Goal: Task Accomplishment & Management: Manage account settings

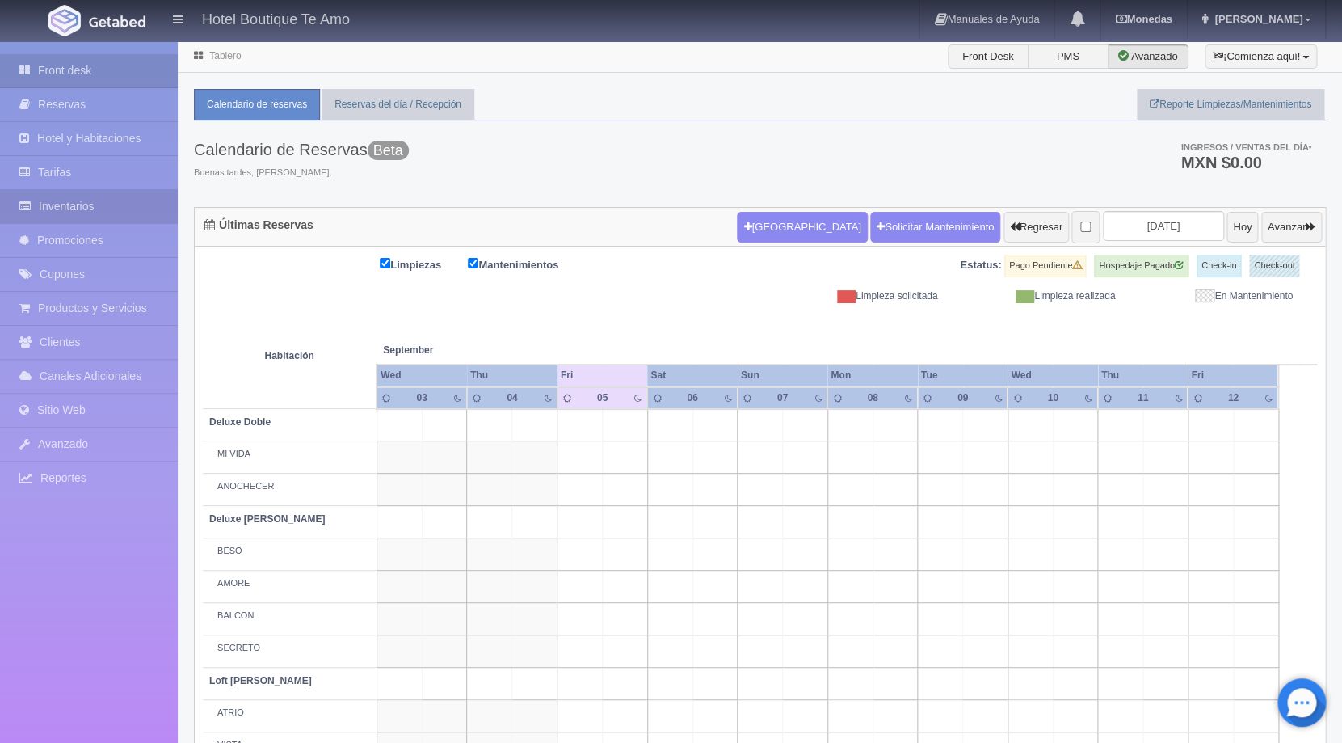
click at [75, 198] on link "Inventarios" at bounding box center [89, 206] width 178 height 33
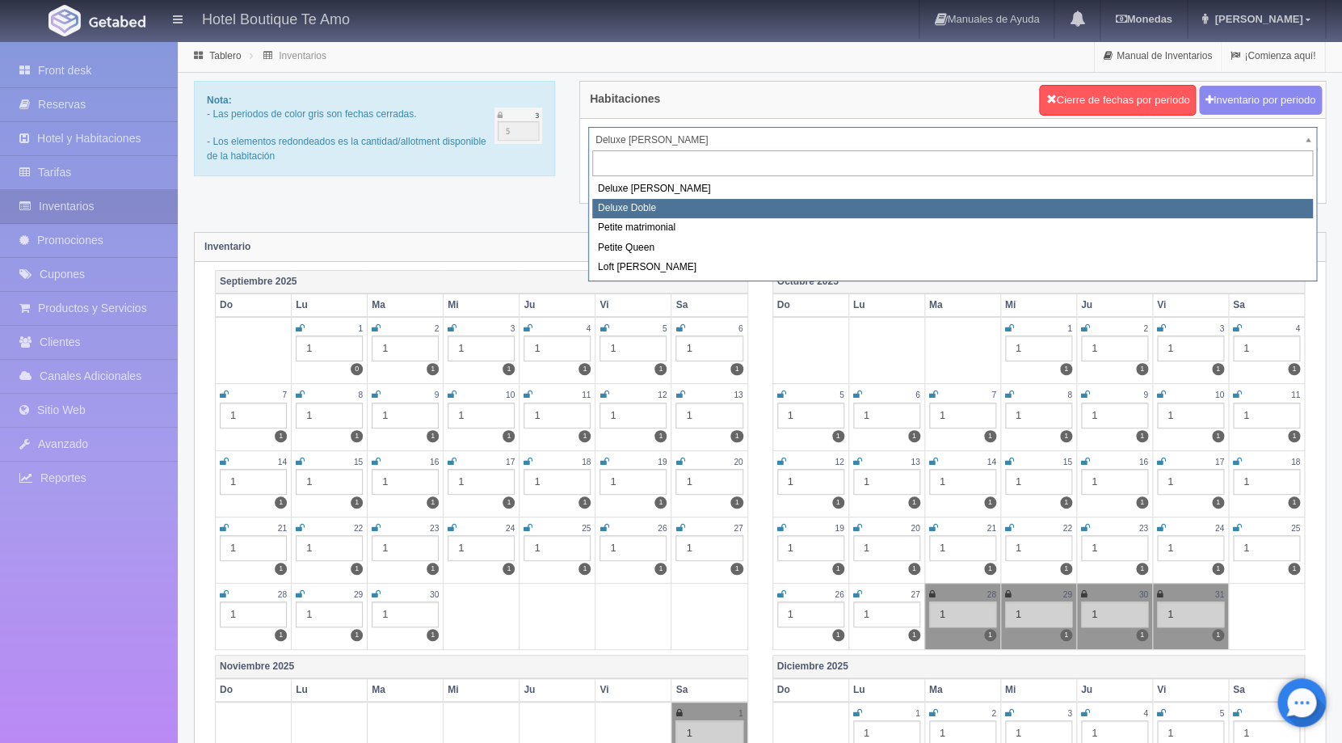
select select "2243"
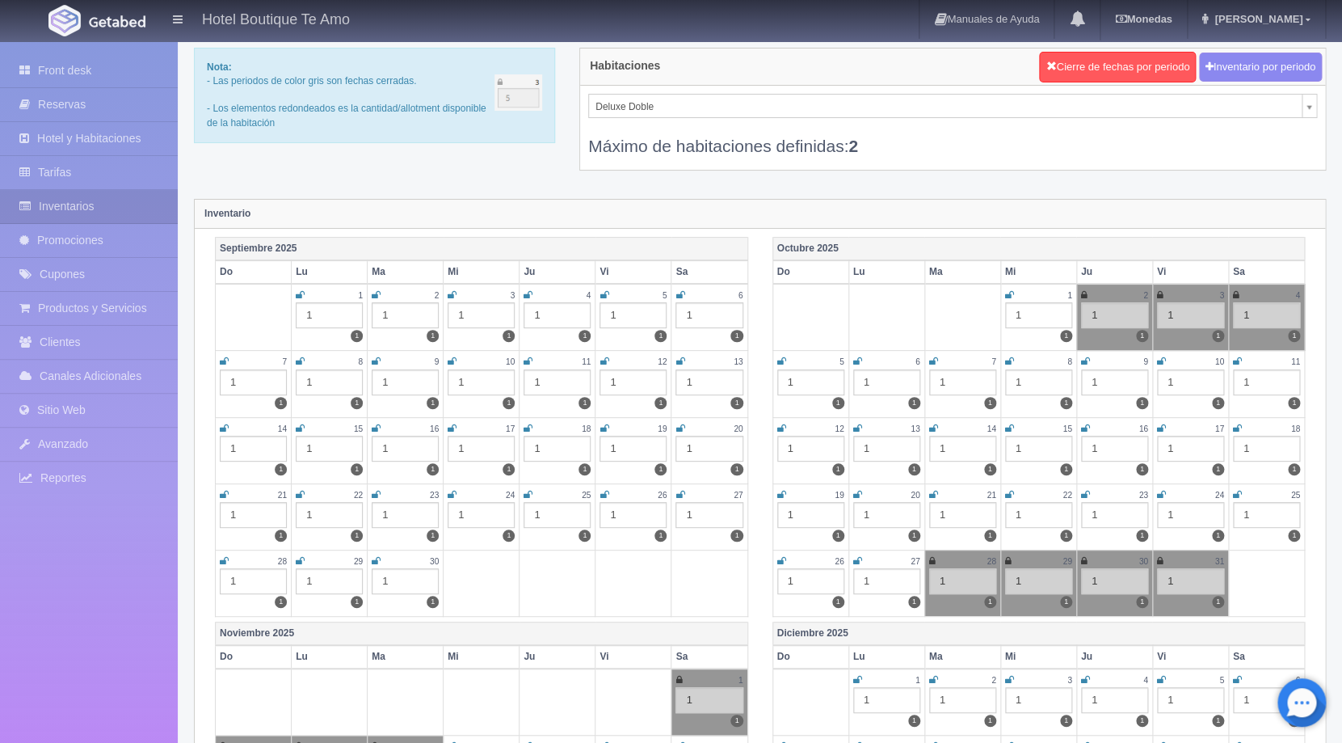
scroll to position [37, 0]
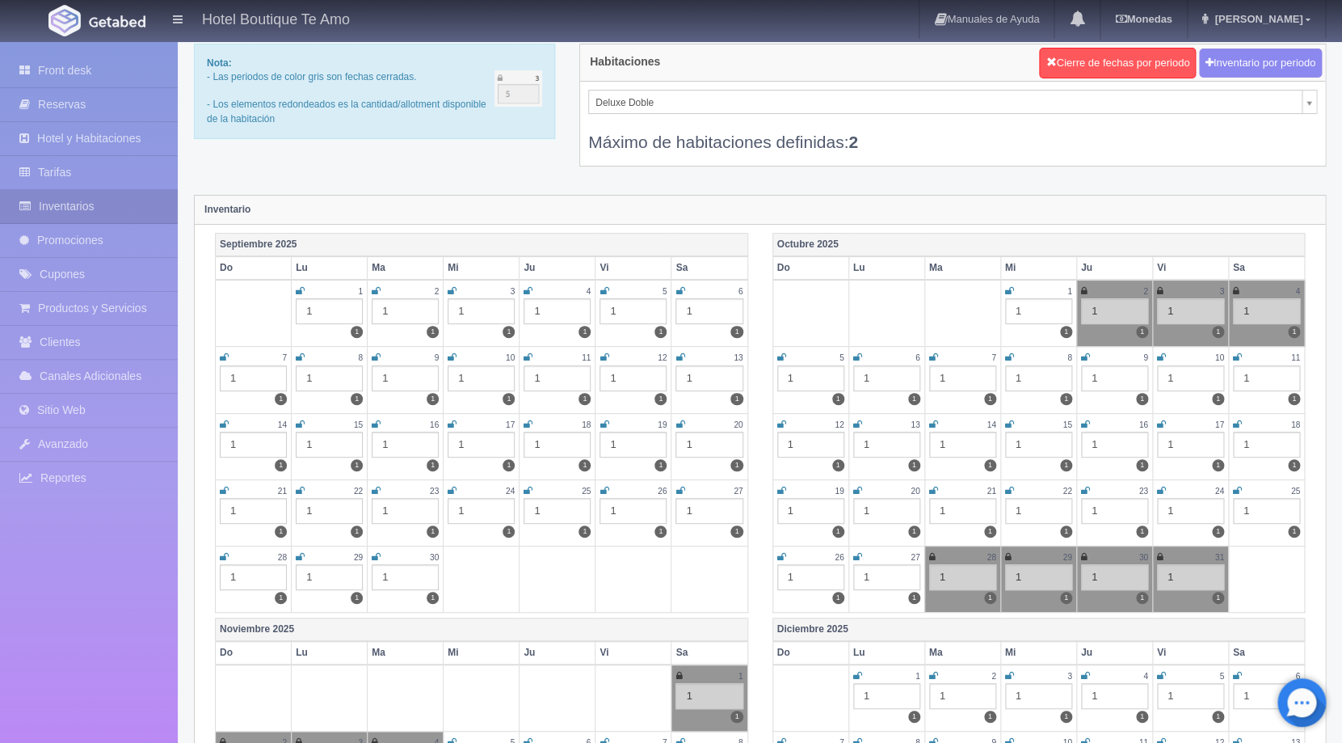
click at [680, 356] on icon at bounding box center [680, 357] width 9 height 10
click at [299, 424] on icon at bounding box center [300, 424] width 9 height 10
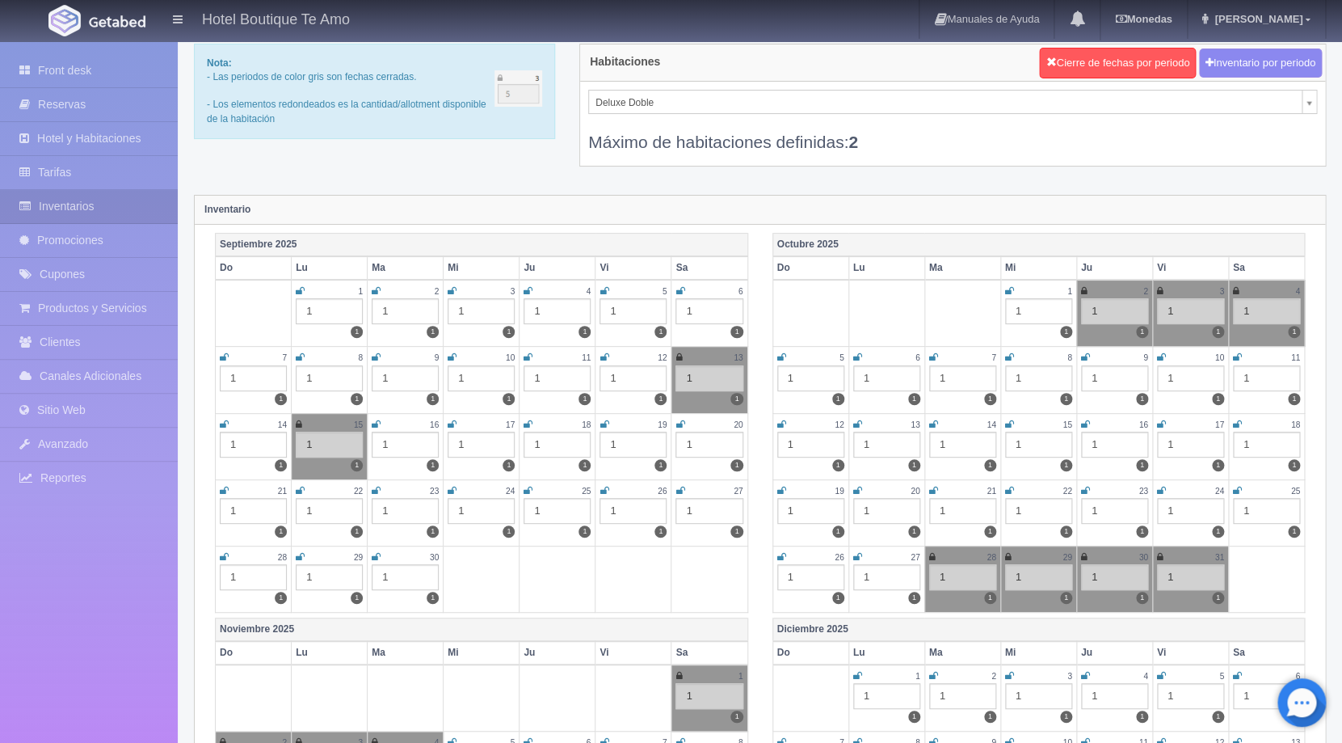
click at [379, 424] on icon at bounding box center [376, 424] width 9 height 10
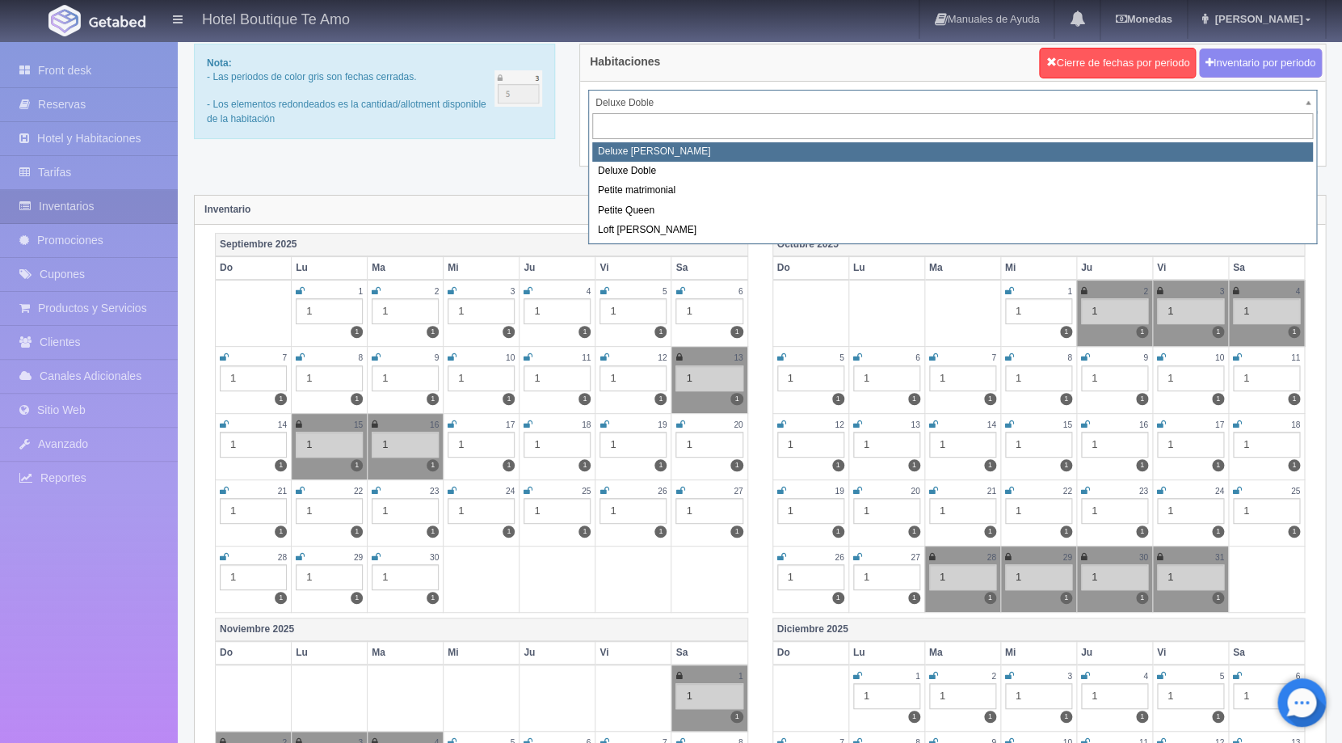
select select "2232"
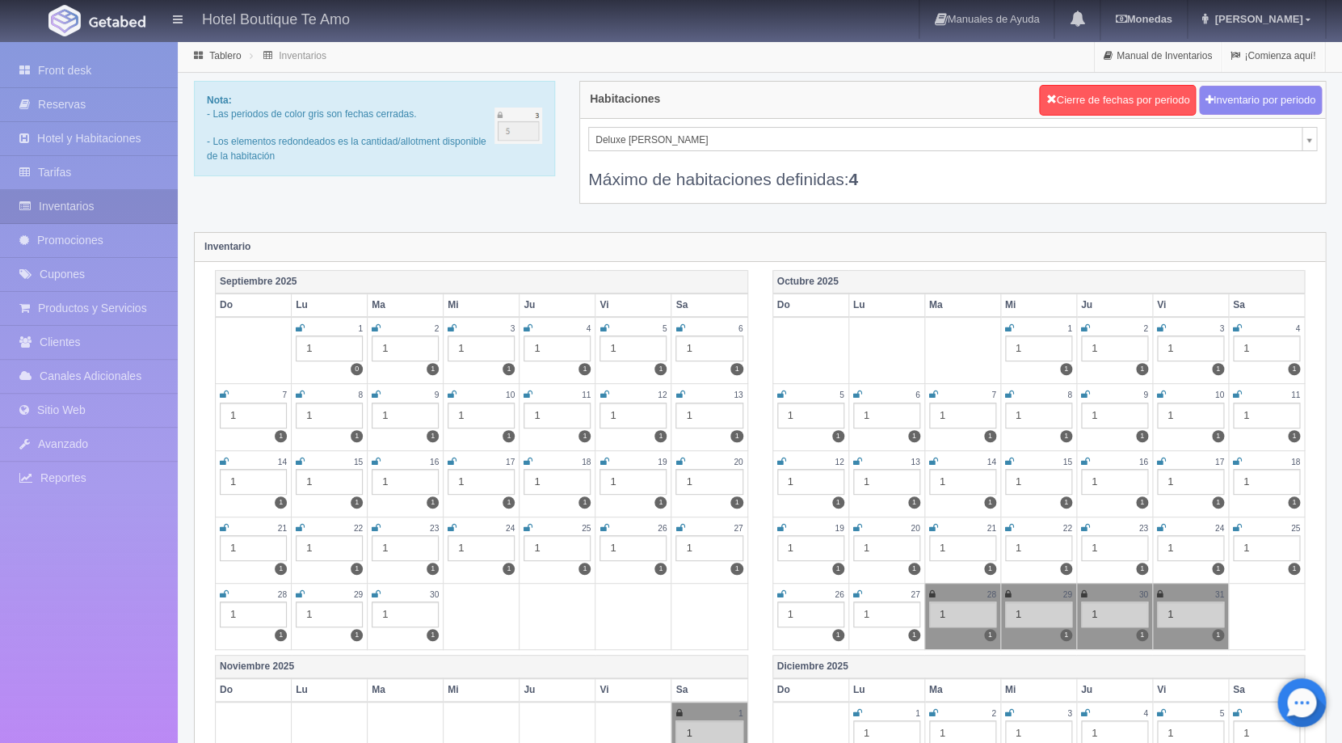
click at [681, 328] on icon at bounding box center [680, 328] width 9 height 10
click at [223, 461] on icon at bounding box center [224, 462] width 9 height 10
click at [299, 461] on icon at bounding box center [300, 462] width 9 height 10
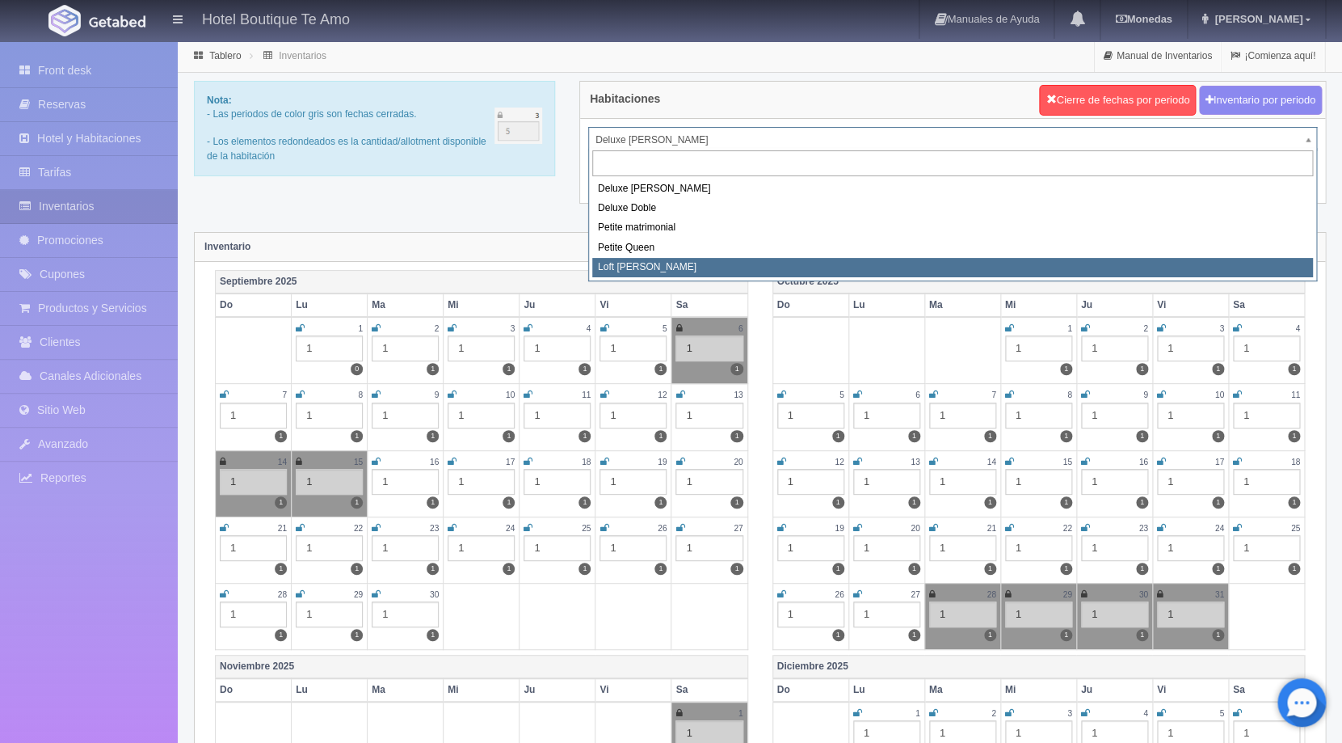
select select "2246"
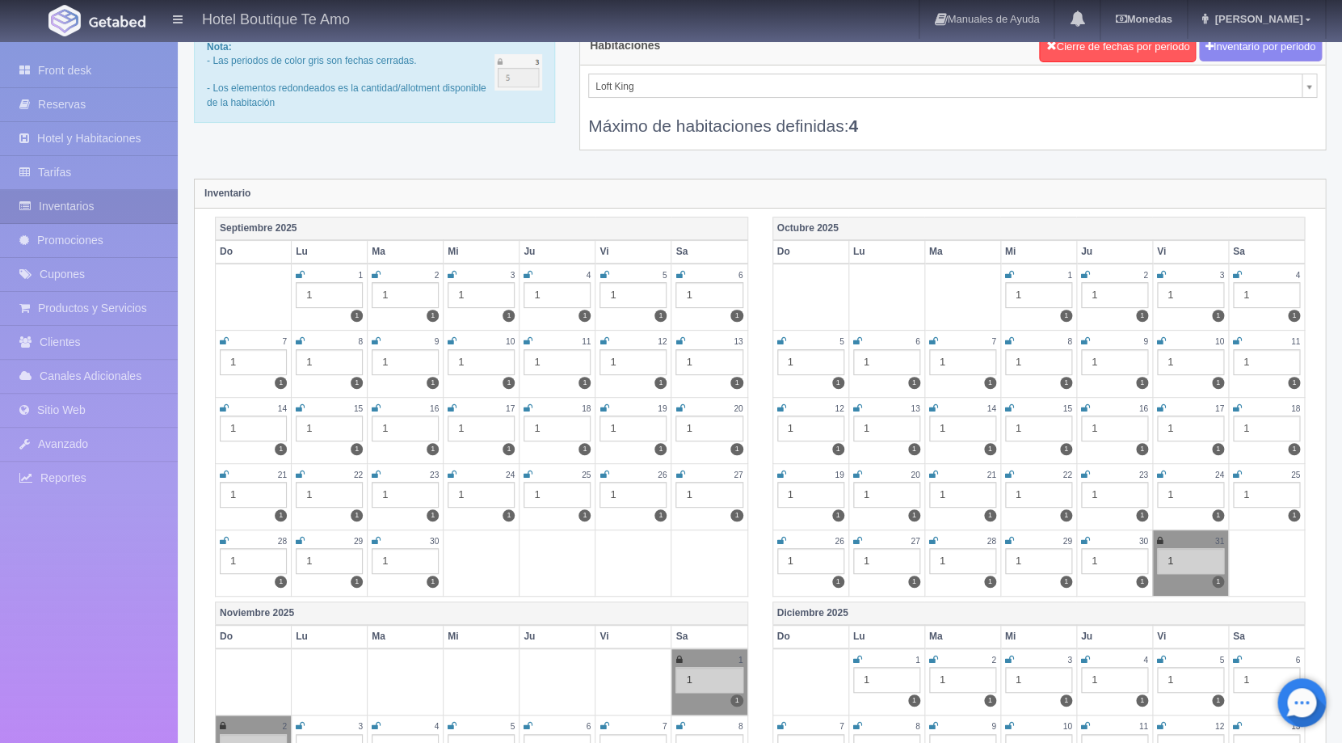
scroll to position [57, 0]
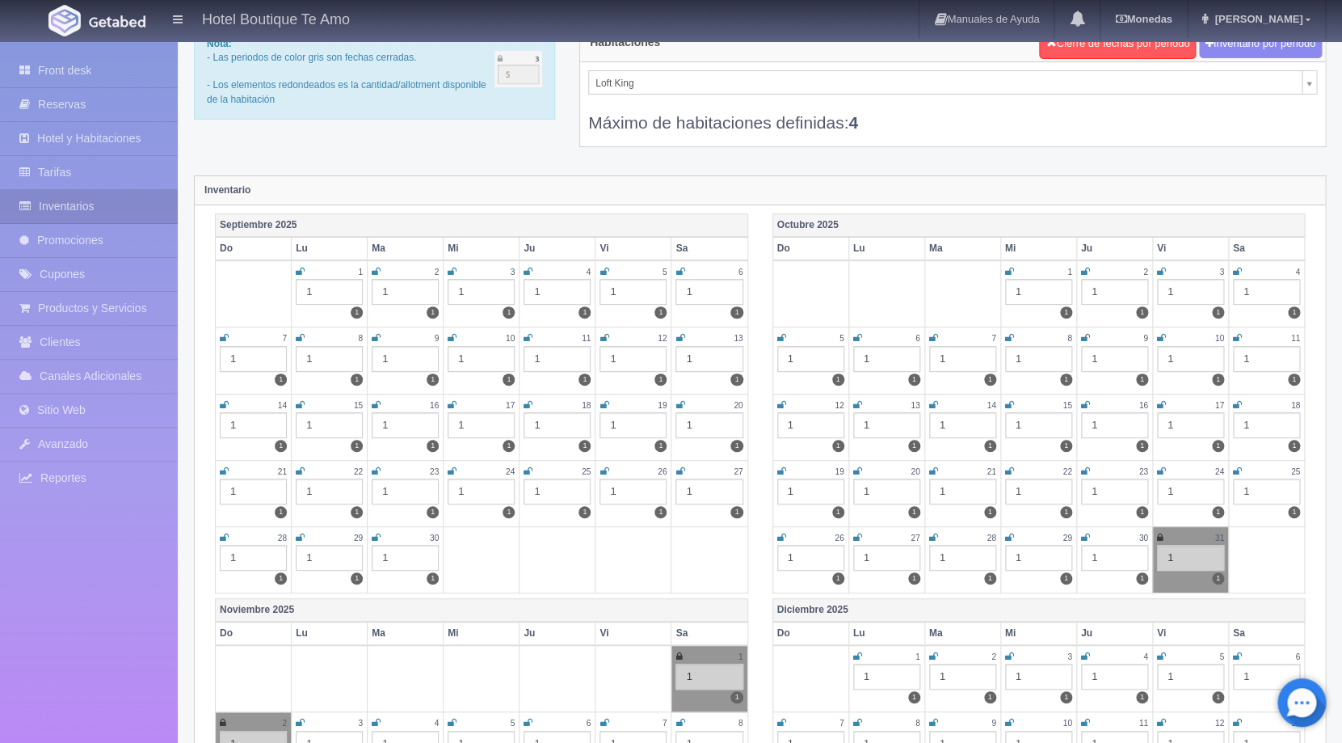
click at [603, 271] on icon at bounding box center [604, 272] width 9 height 10
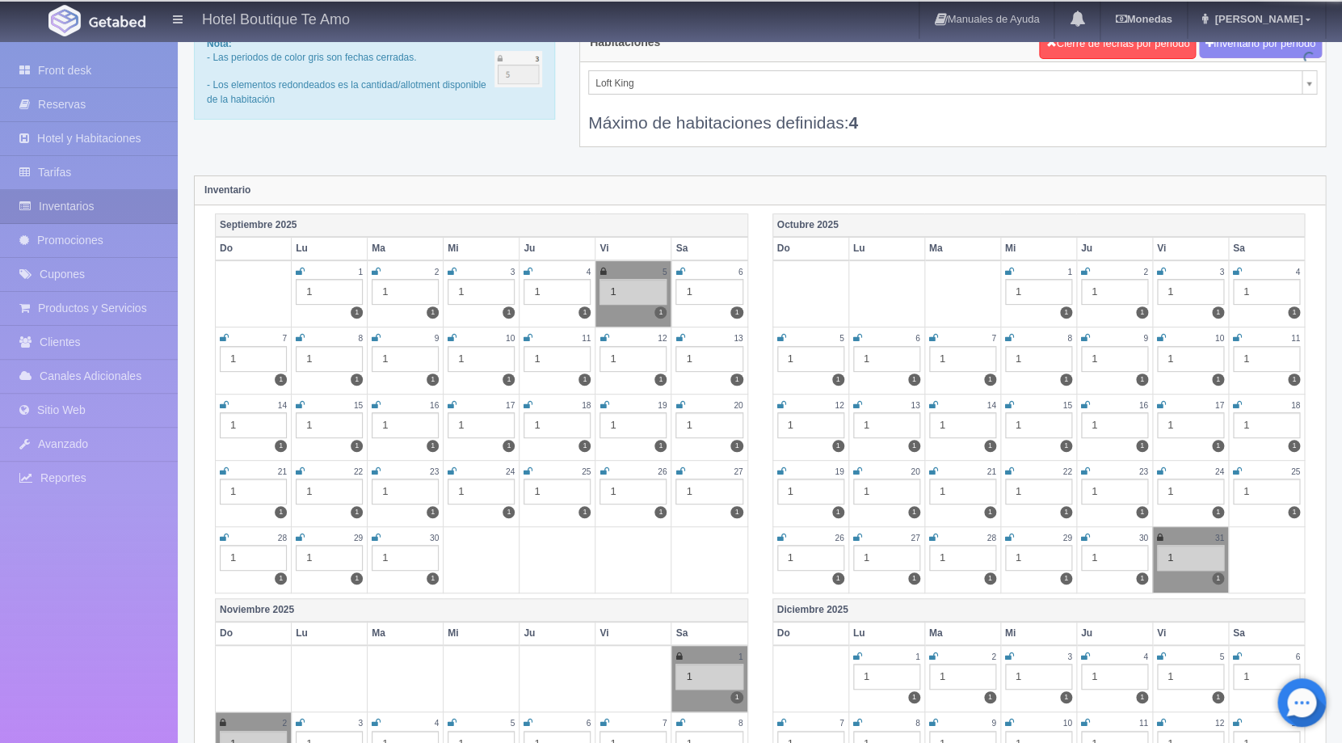
click at [680, 272] on icon at bounding box center [680, 272] width 9 height 10
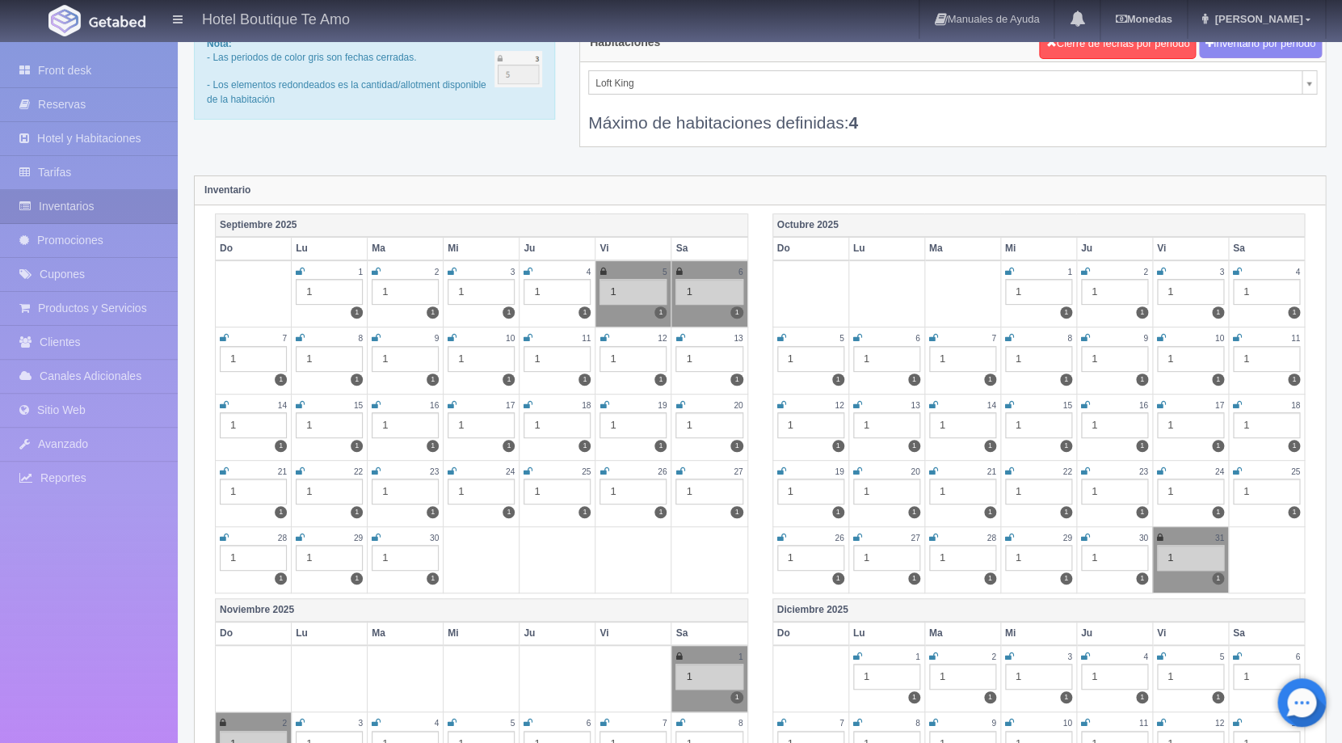
click at [225, 339] on icon at bounding box center [224, 338] width 9 height 10
click at [681, 336] on icon at bounding box center [680, 338] width 9 height 10
click at [531, 405] on icon at bounding box center [528, 405] width 9 height 10
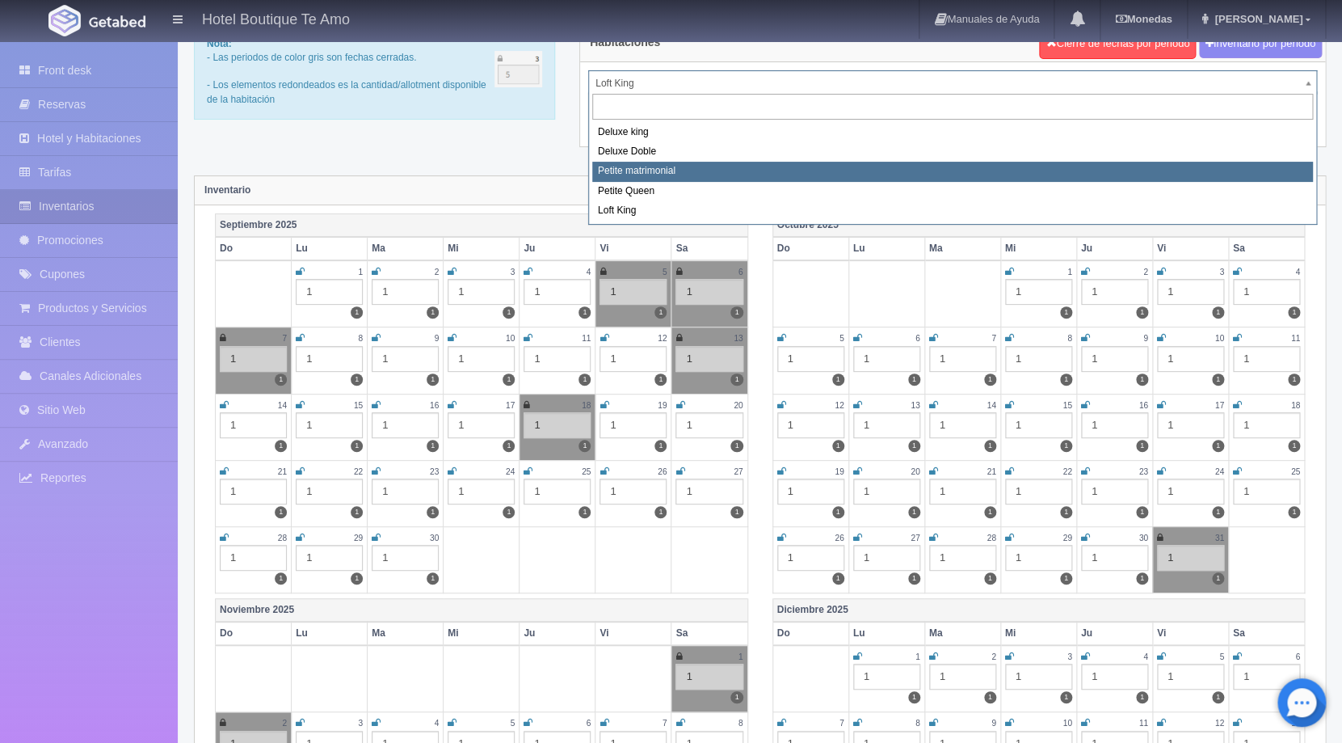
select select "2244"
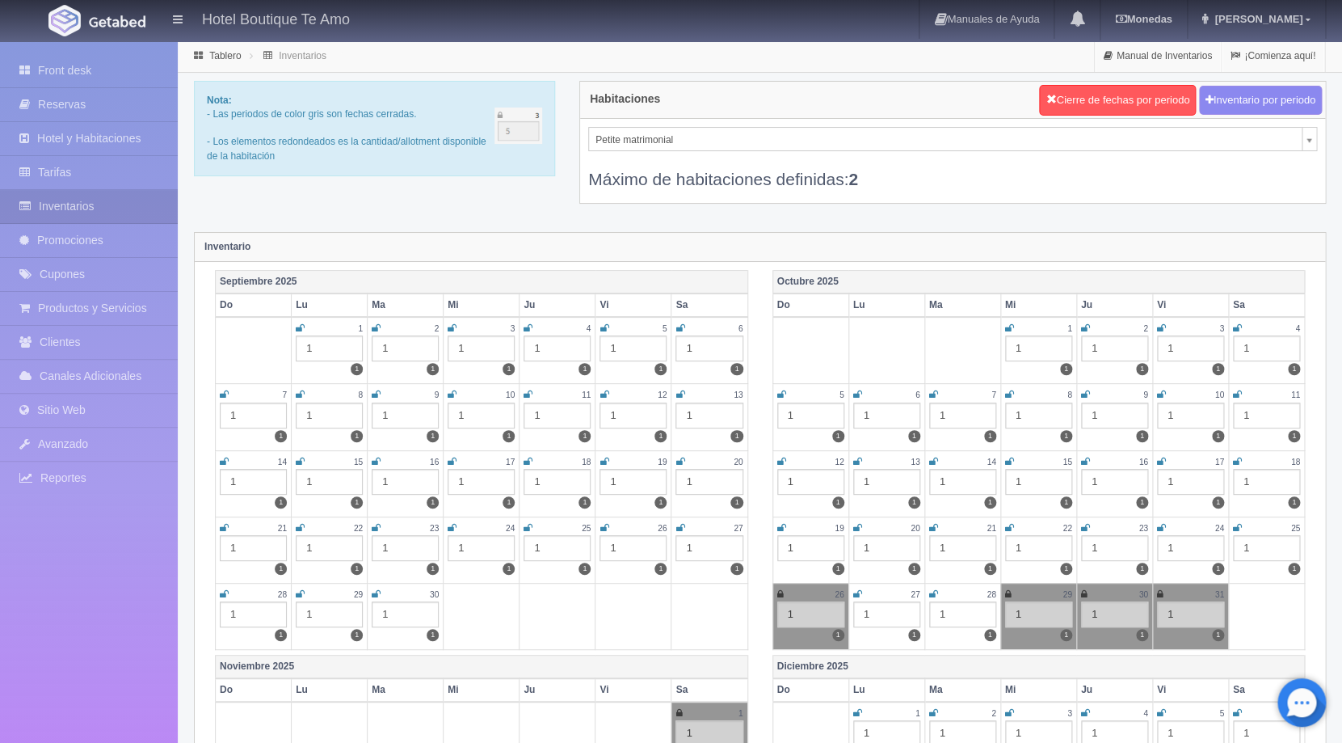
click at [678, 329] on icon at bounding box center [680, 328] width 9 height 10
click at [680, 394] on icon at bounding box center [680, 395] width 9 height 10
click at [297, 460] on icon at bounding box center [300, 462] width 9 height 10
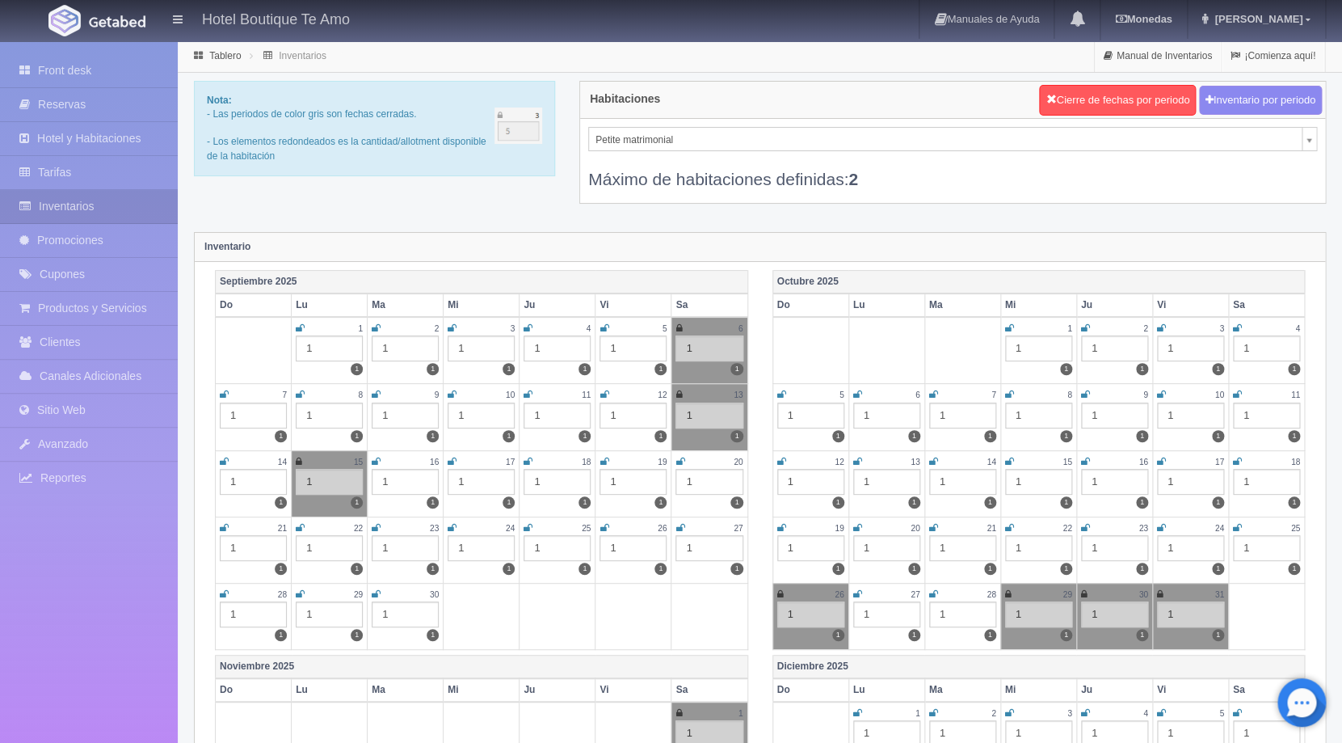
scroll to position [96, 0]
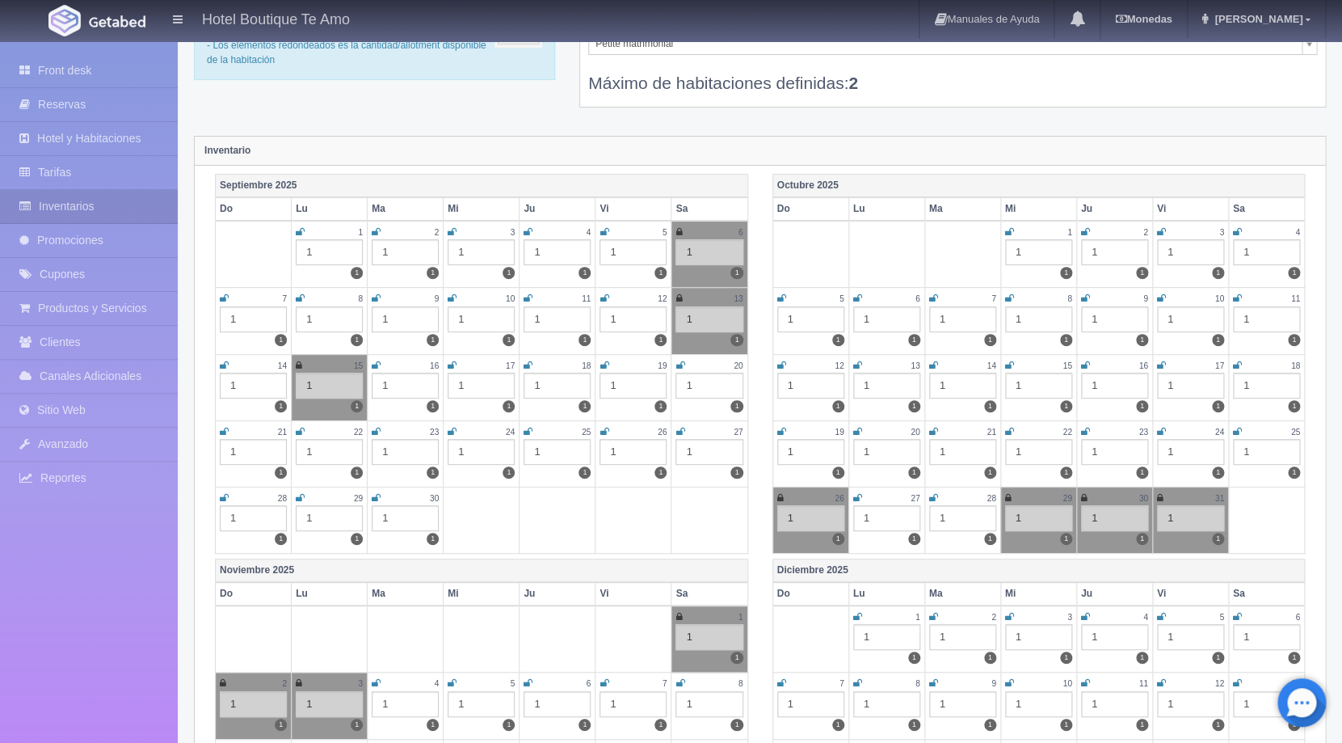
click at [375, 364] on icon at bounding box center [376, 365] width 9 height 10
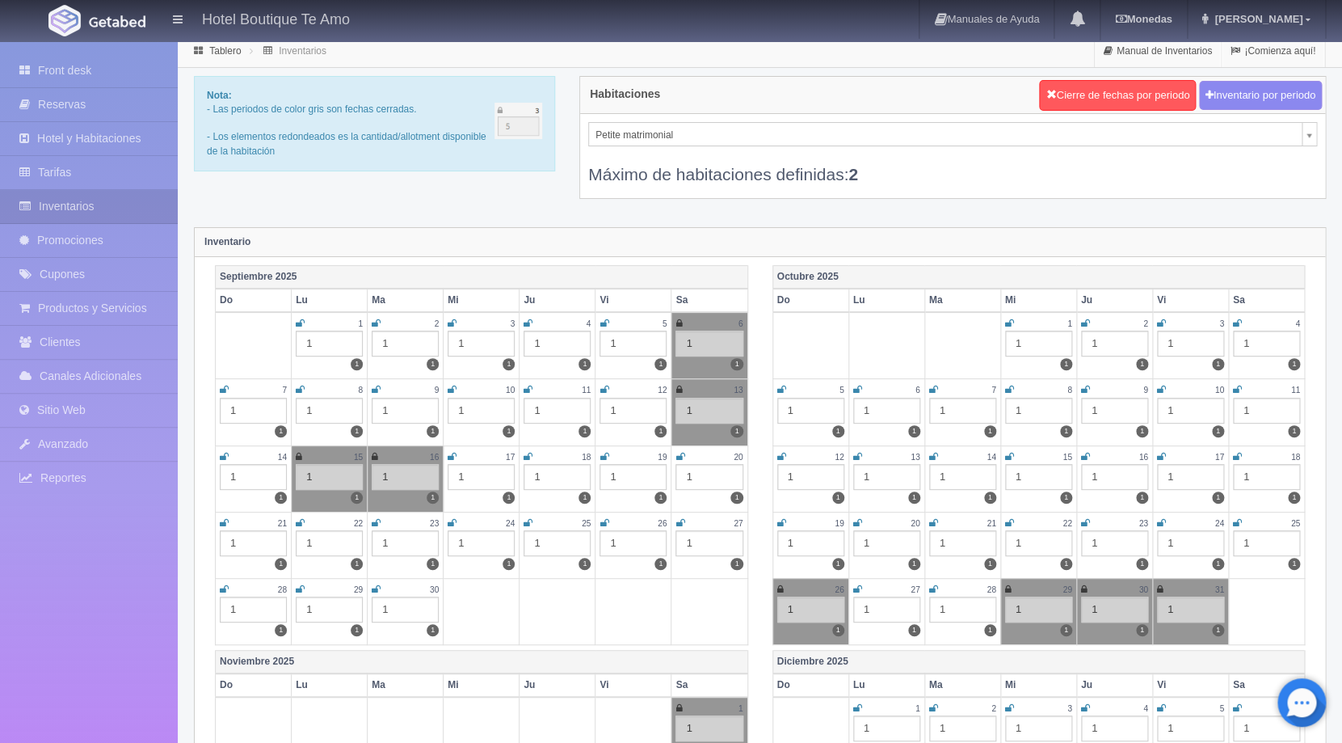
scroll to position [0, 0]
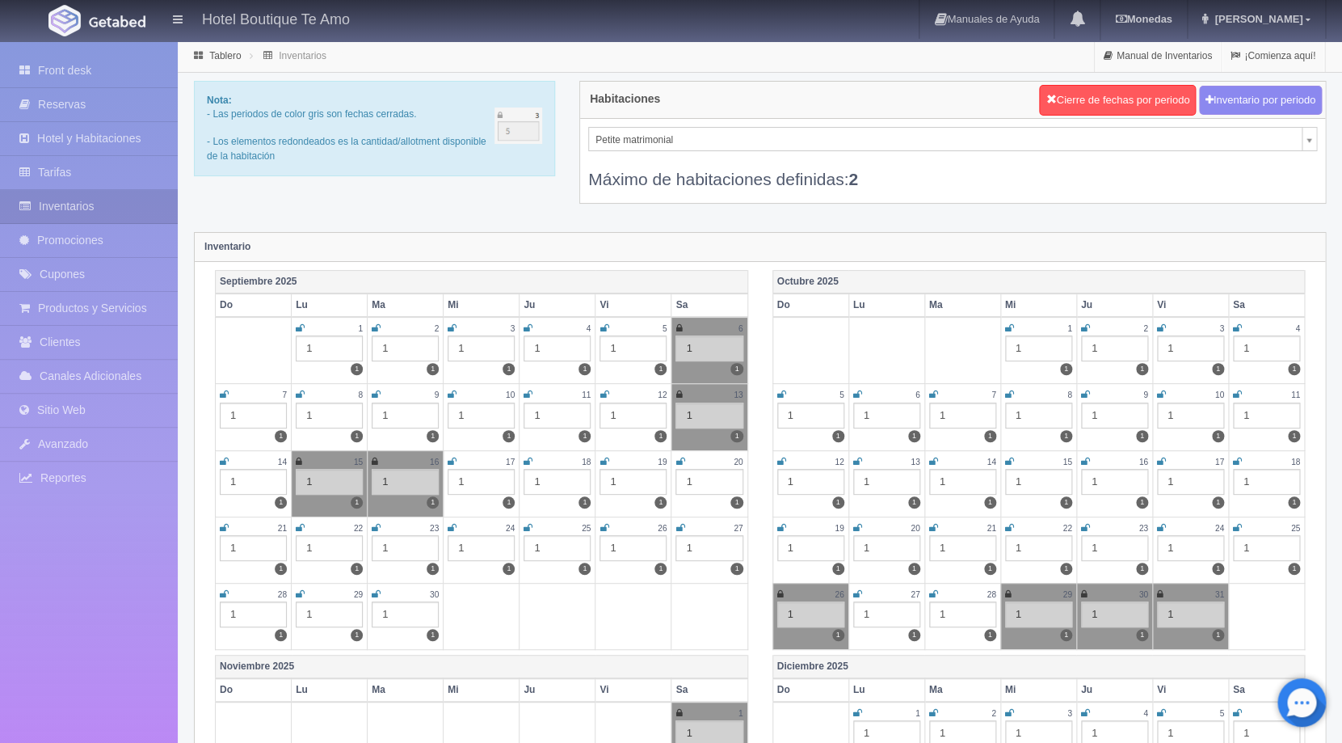
select select "2245"
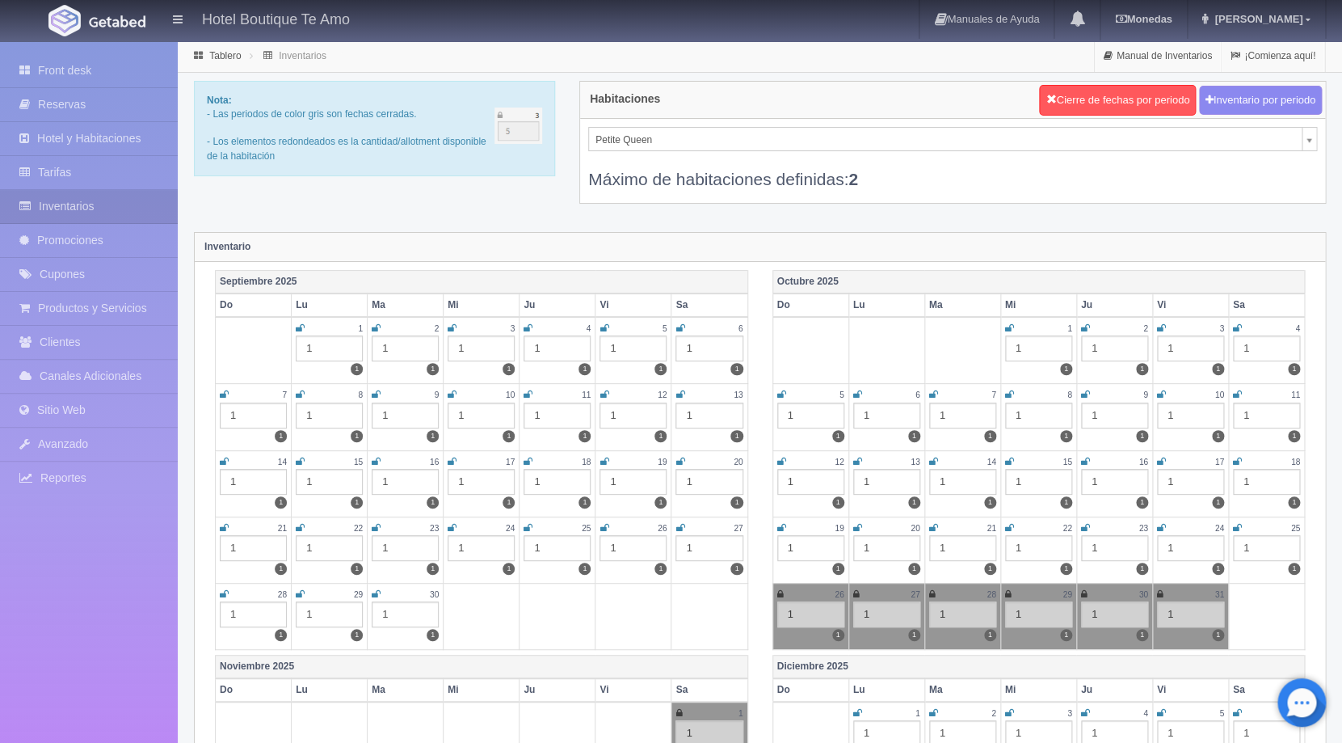
click at [680, 330] on icon at bounding box center [680, 328] width 9 height 10
click at [681, 397] on icon at bounding box center [680, 395] width 9 height 10
click at [296, 461] on td "15 1 1" at bounding box center [330, 483] width 76 height 66
click at [305, 461] on icon at bounding box center [300, 462] width 9 height 10
